Goal: Communication & Community: Participate in discussion

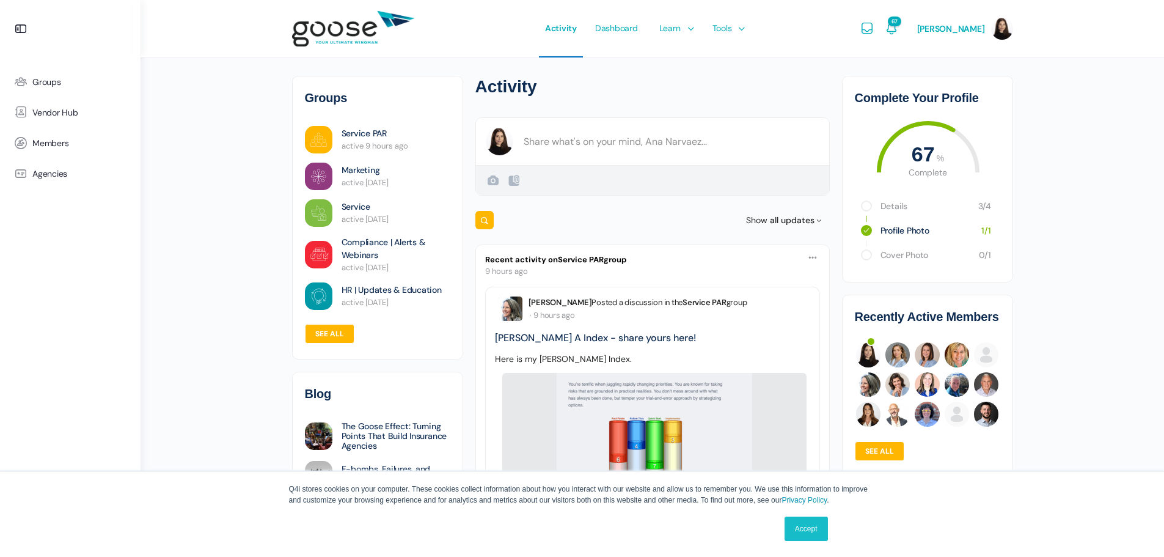
click at [353, 137] on e-page-transition at bounding box center [582, 278] width 1164 height 557
click at [364, 131] on e-page-transition at bounding box center [582, 278] width 1164 height 557
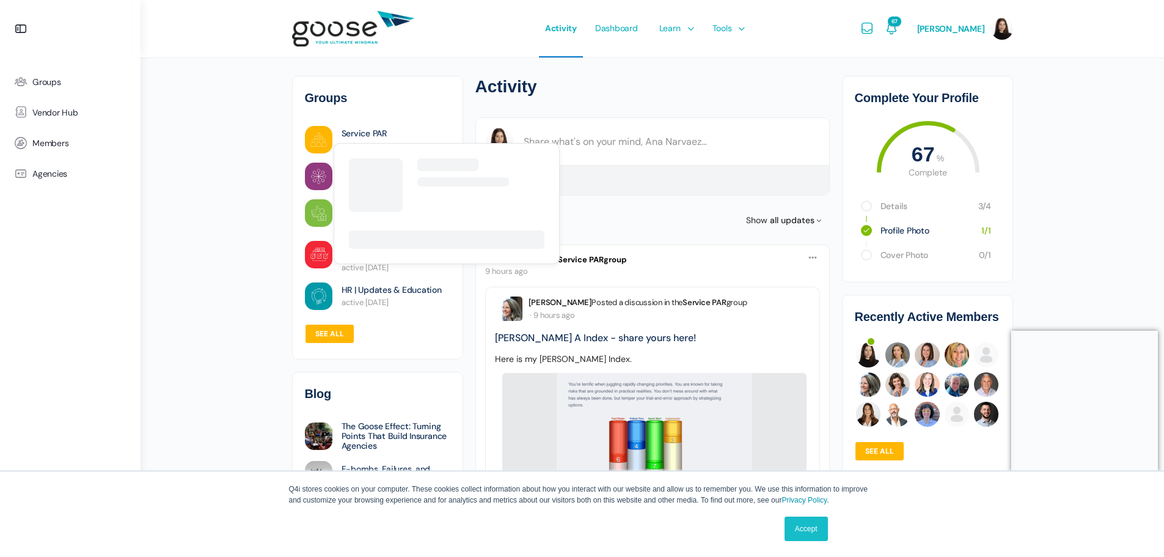
click at [365, 137] on link "Service PAR" at bounding box center [364, 133] width 45 height 13
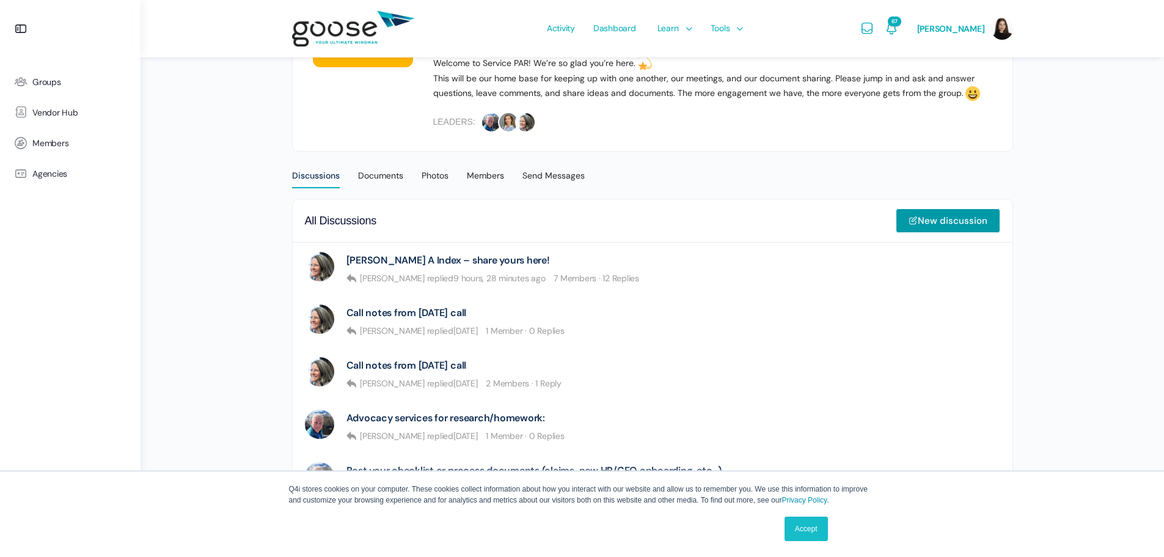
scroll to position [244, 0]
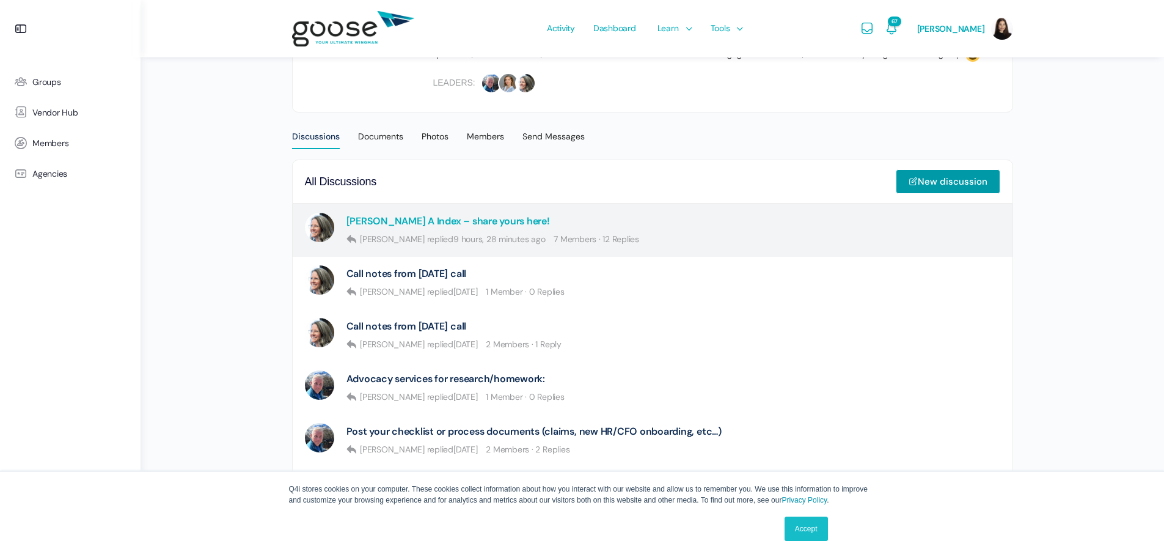
click at [469, 216] on link "Kolbe A Index – share yours here!" at bounding box center [447, 221] width 203 height 12
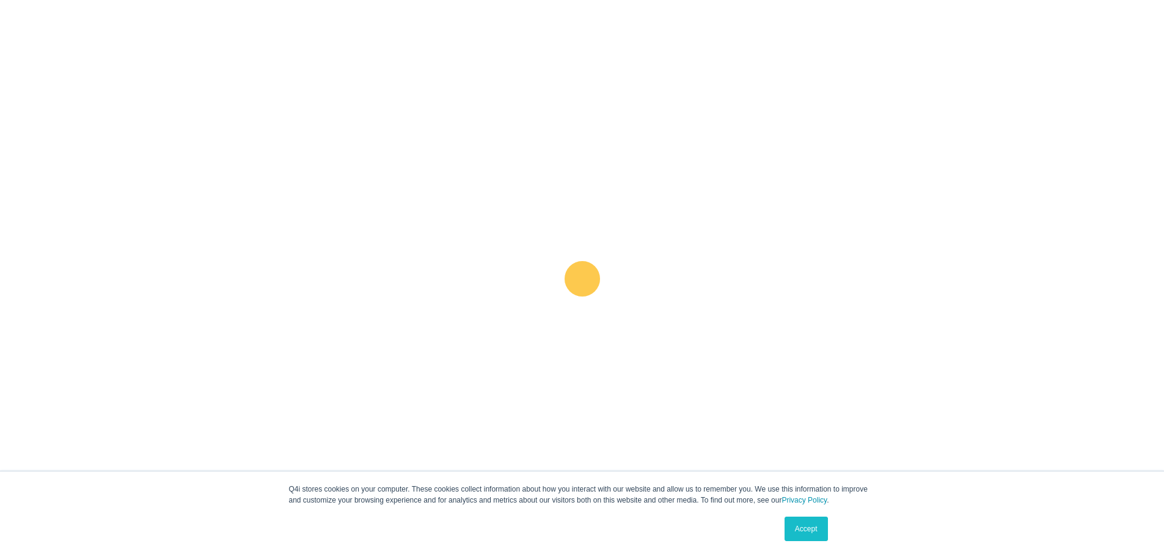
click at [799, 540] on link "Accept" at bounding box center [806, 528] width 43 height 24
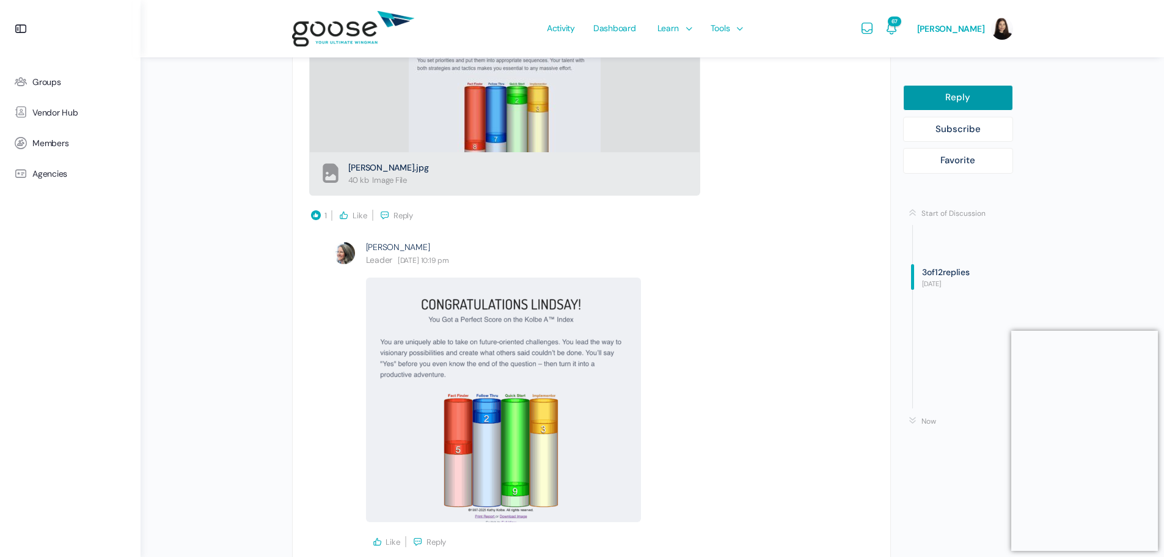
scroll to position [1039, 0]
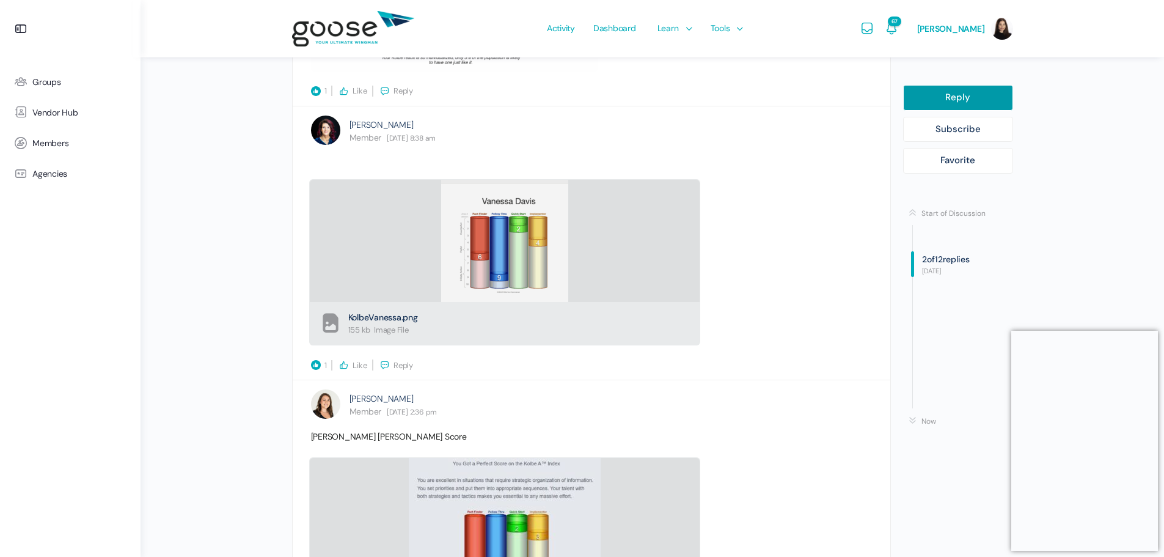
click at [950, 89] on link "Reply" at bounding box center [958, 98] width 110 height 26
select select
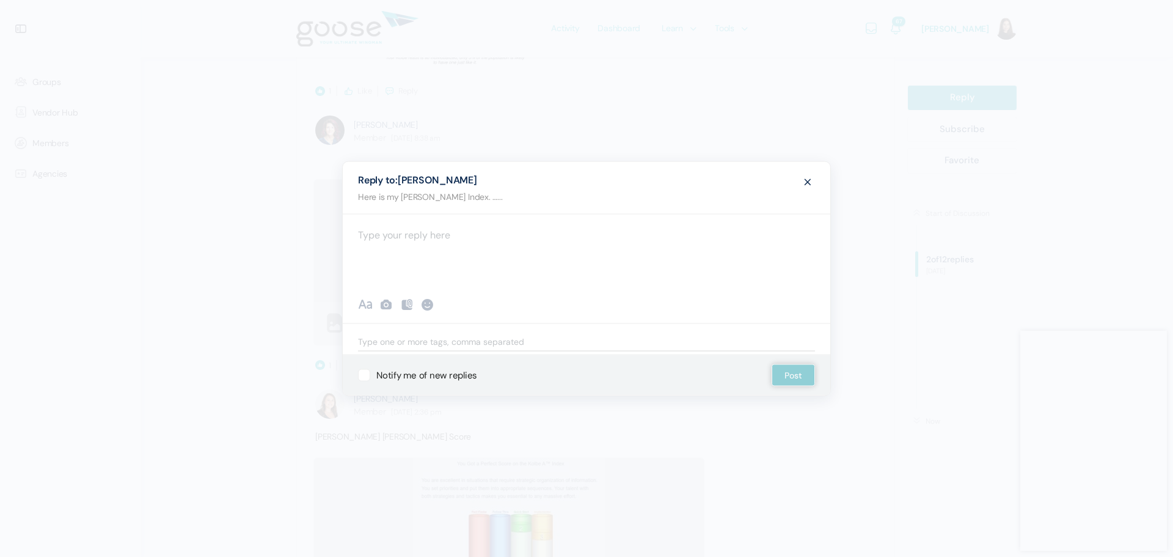
click at [544, 233] on div at bounding box center [587, 250] width 488 height 73
click at [410, 309] on icon at bounding box center [407, 304] width 15 height 15
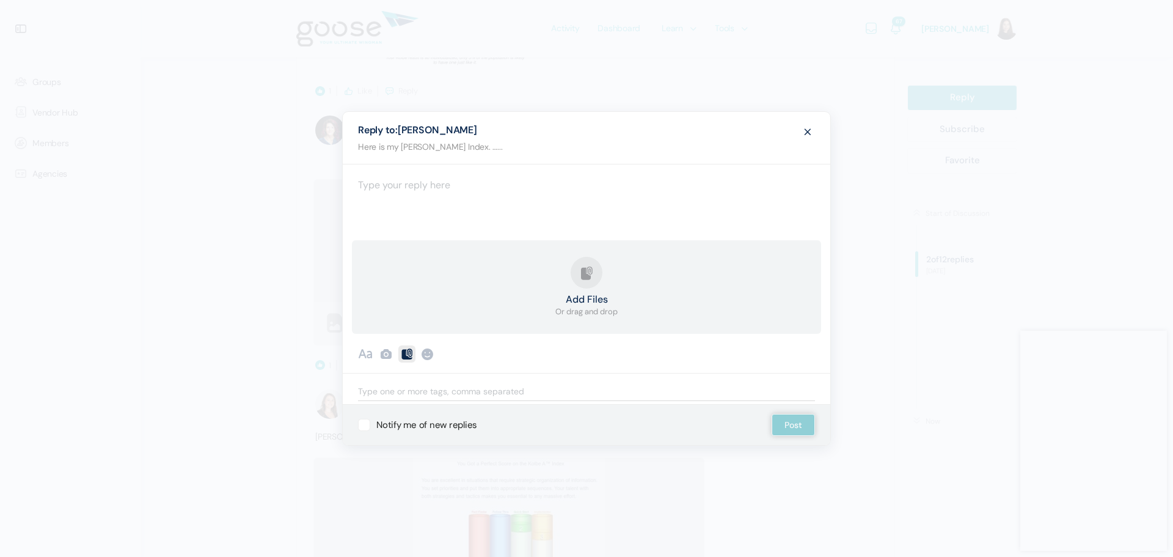
click at [604, 271] on button "Add Files Or drag and drop" at bounding box center [586, 287] width 62 height 61
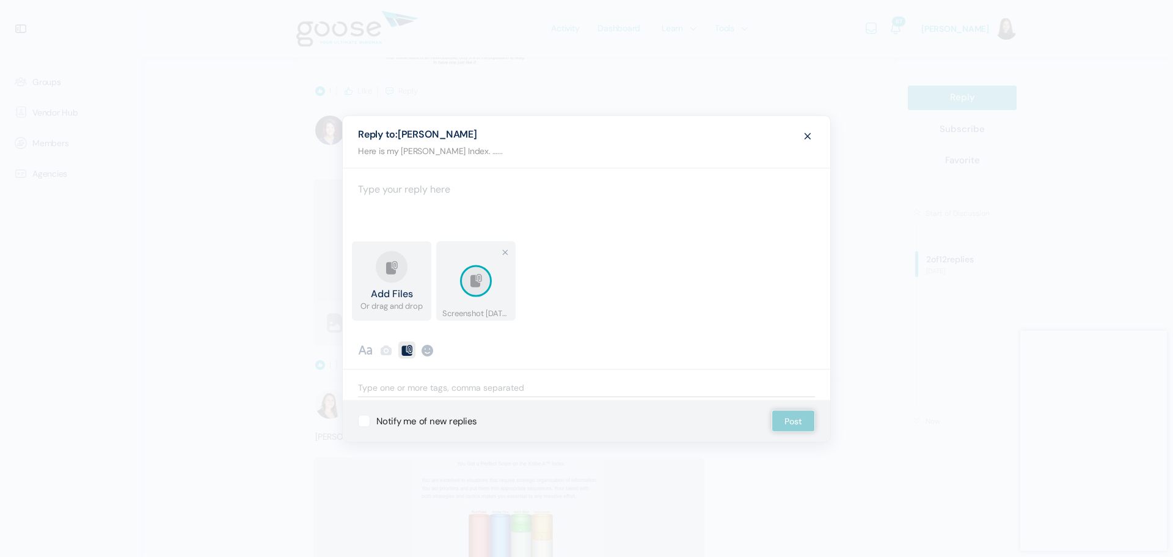
click at [625, 352] on div "Recent Smileys & People Animals & Nature Food & Drink Activity Travel & Places …" at bounding box center [587, 351] width 488 height 36
click at [411, 194] on div at bounding box center [587, 204] width 488 height 73
click at [801, 427] on button "Post" at bounding box center [793, 421] width 43 height 22
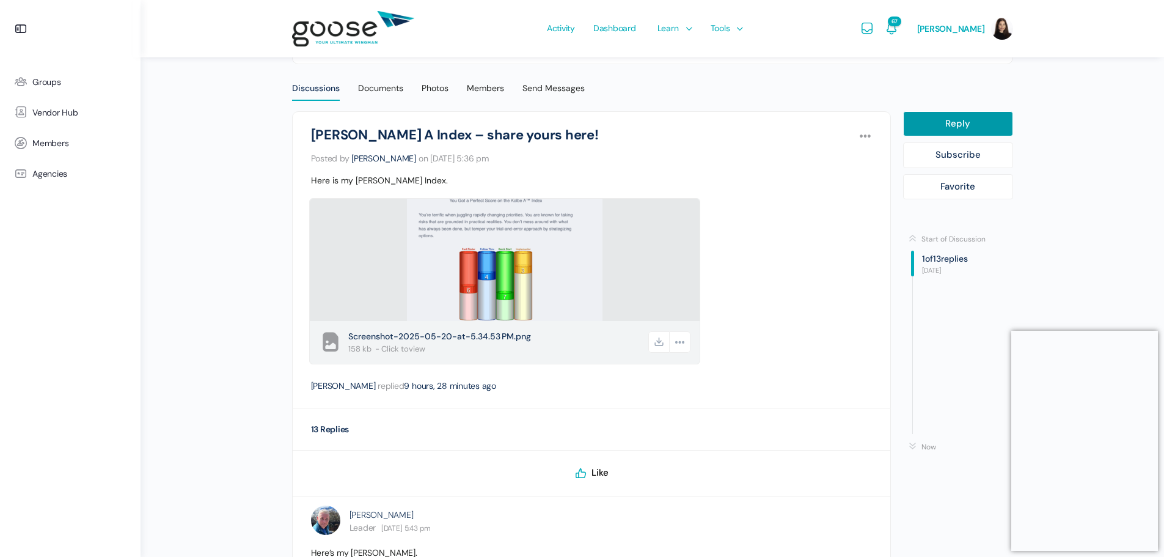
scroll to position [0, 0]
